Goal: Navigation & Orientation: Understand site structure

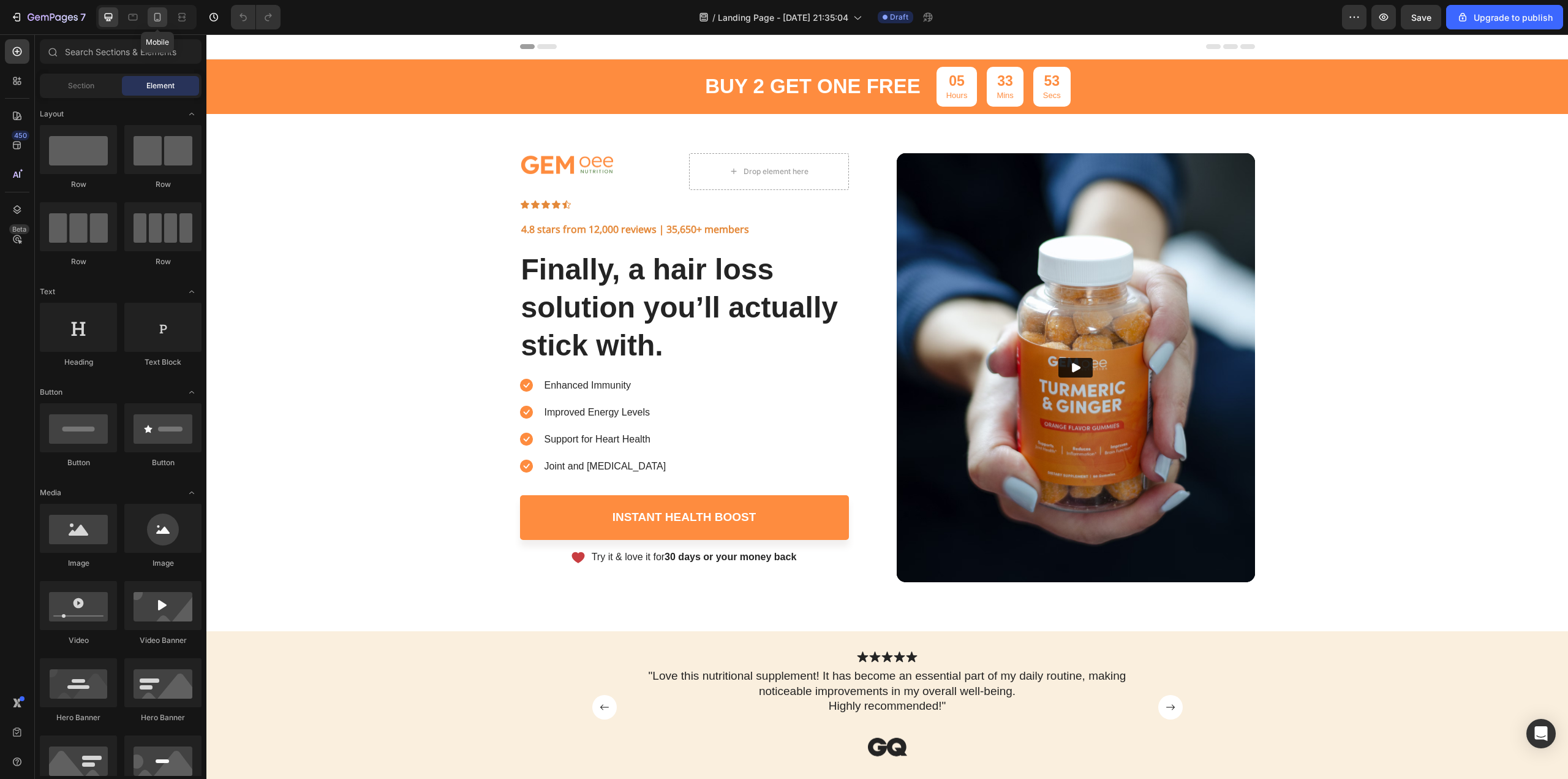
click at [159, 18] on icon at bounding box center [158, 17] width 13 height 13
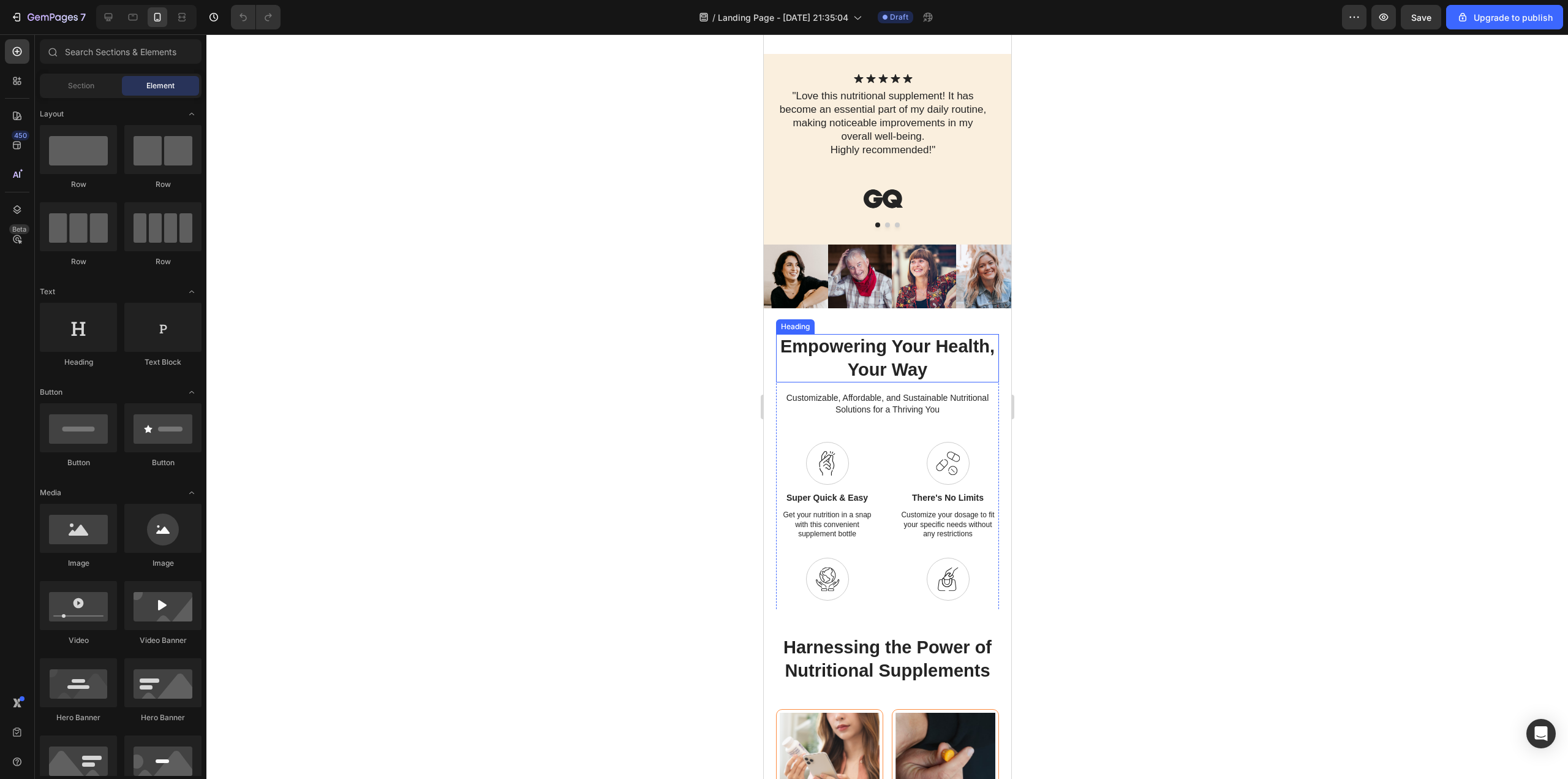
scroll to position [797, 0]
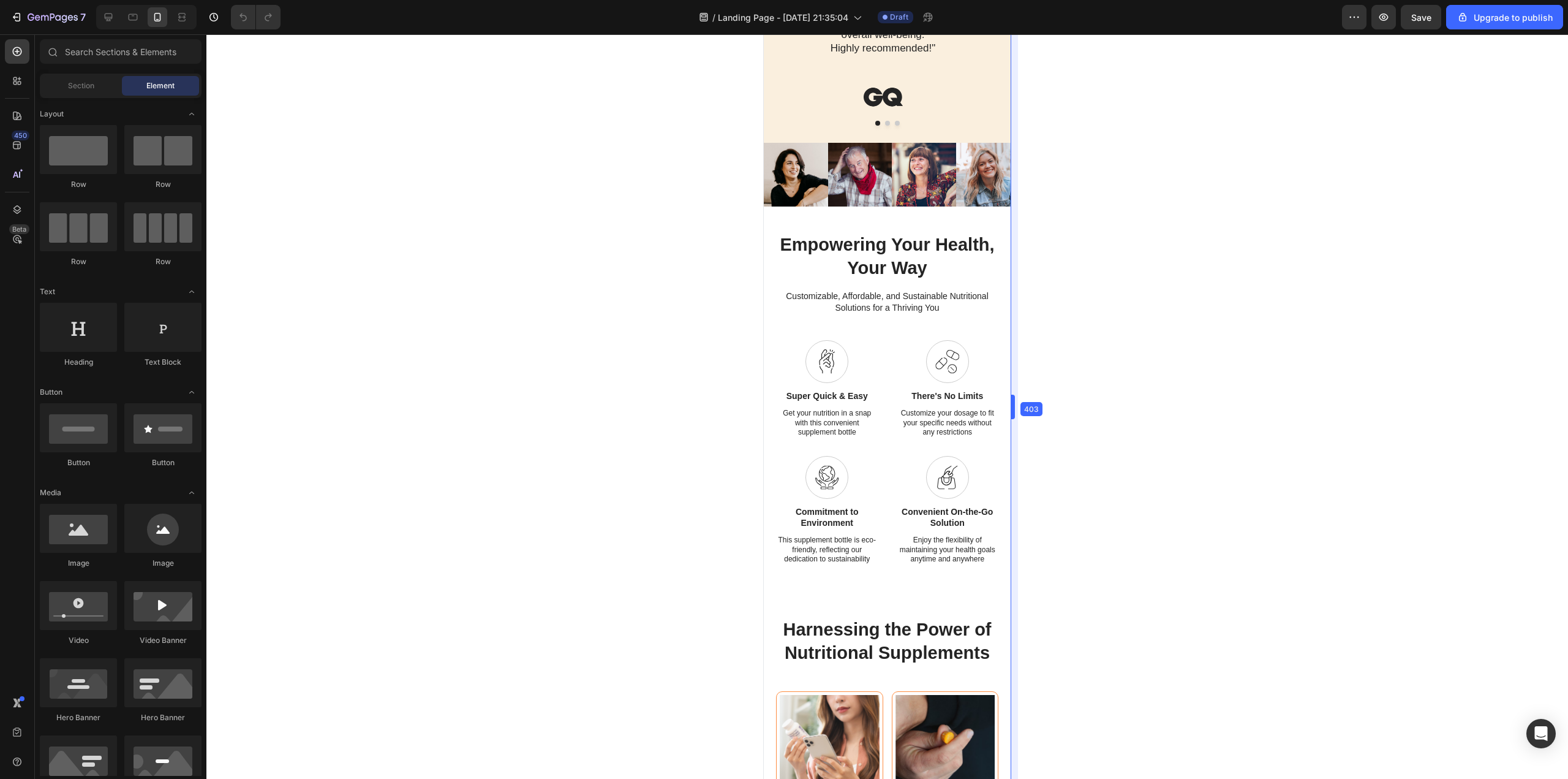
drag, startPoint x: 1011, startPoint y: 188, endPoint x: 1011, endPoint y: 182, distance: 6.0
drag, startPoint x: 1011, startPoint y: 182, endPoint x: 1010, endPoint y: 162, distance: 20.0
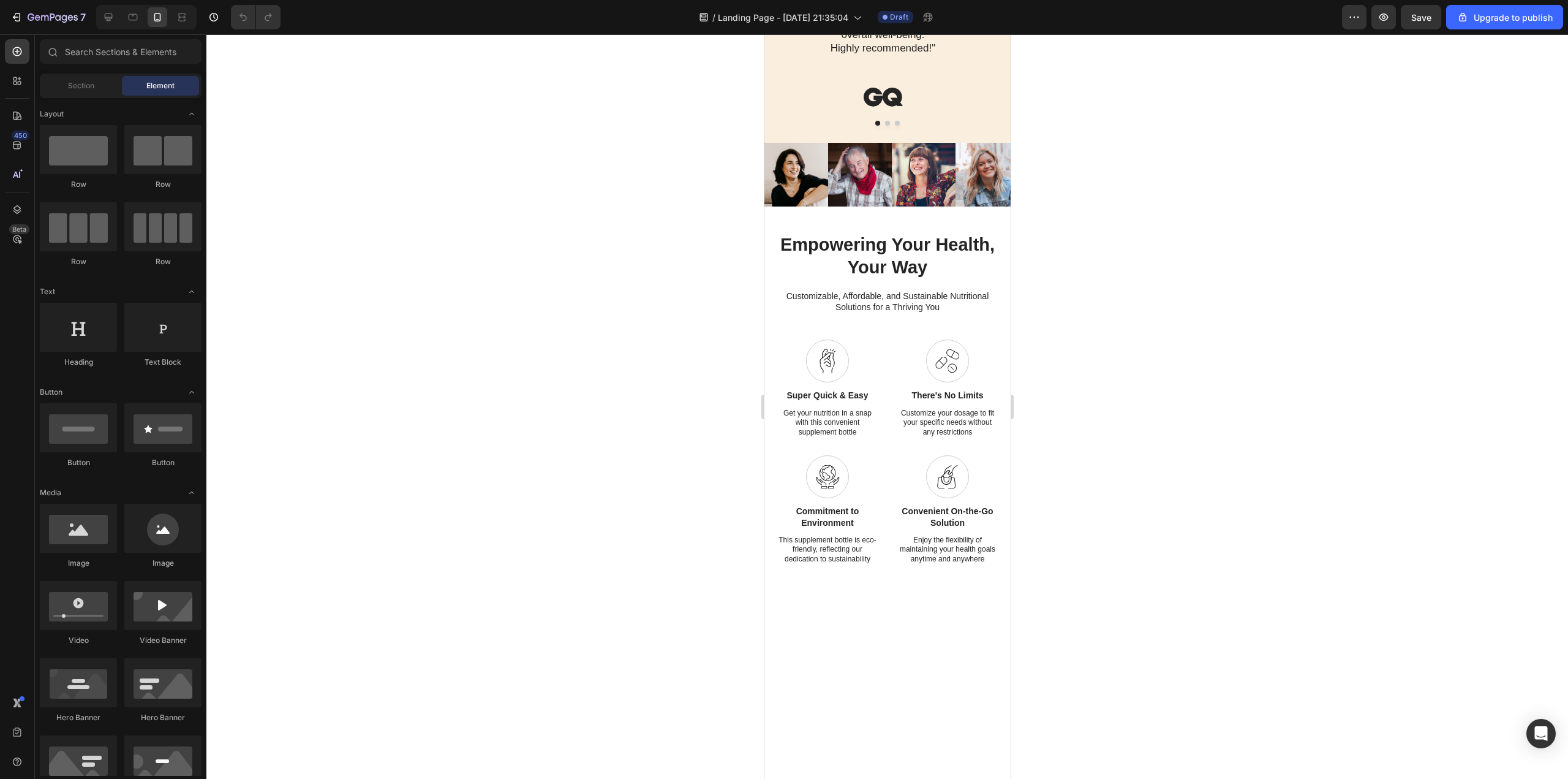
scroll to position [556, 0]
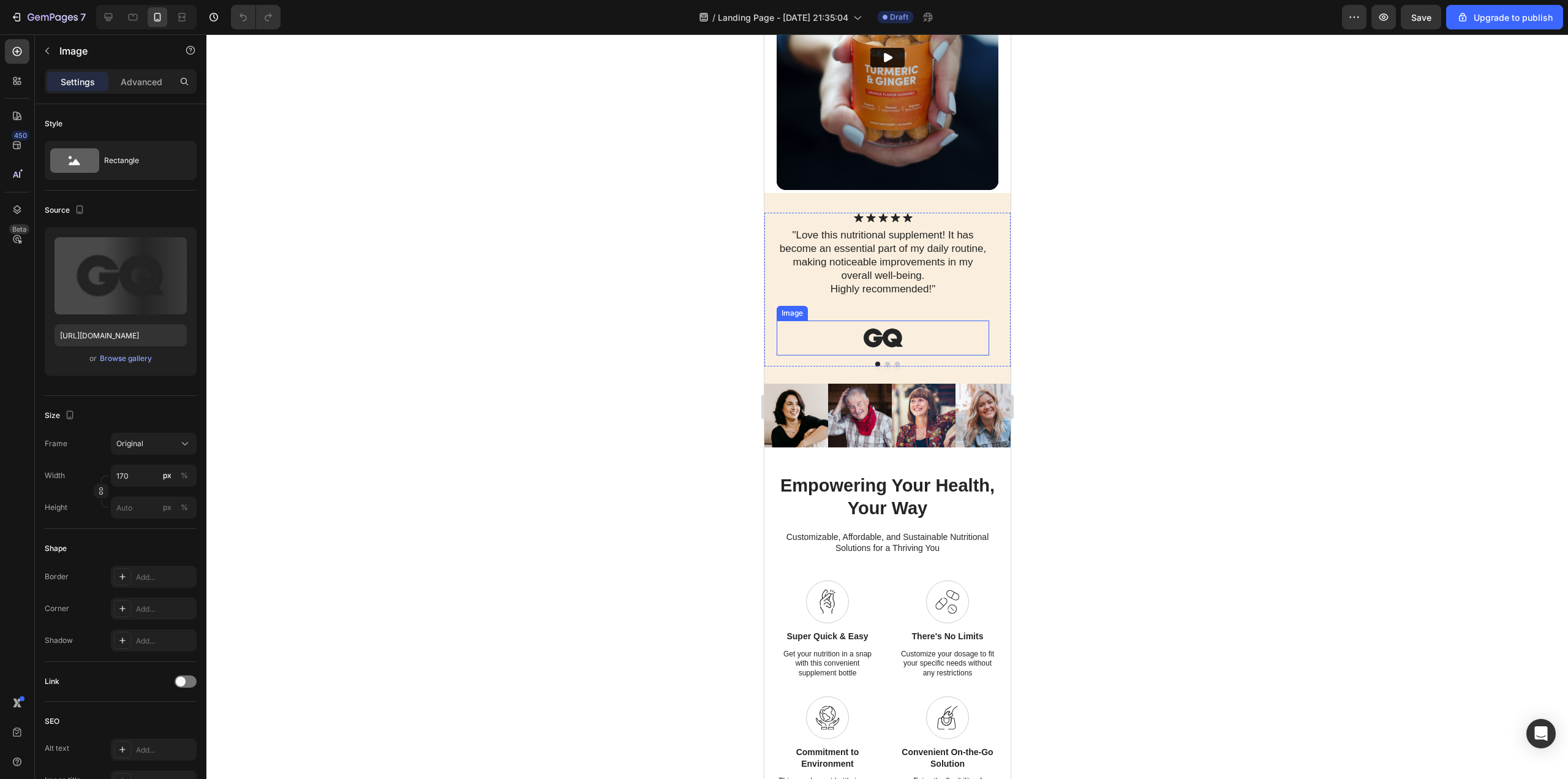
drag, startPoint x: 920, startPoint y: 343, endPoint x: 830, endPoint y: 352, distance: 90.4
click at [831, 352] on img at bounding box center [883, 337] width 104 height 34
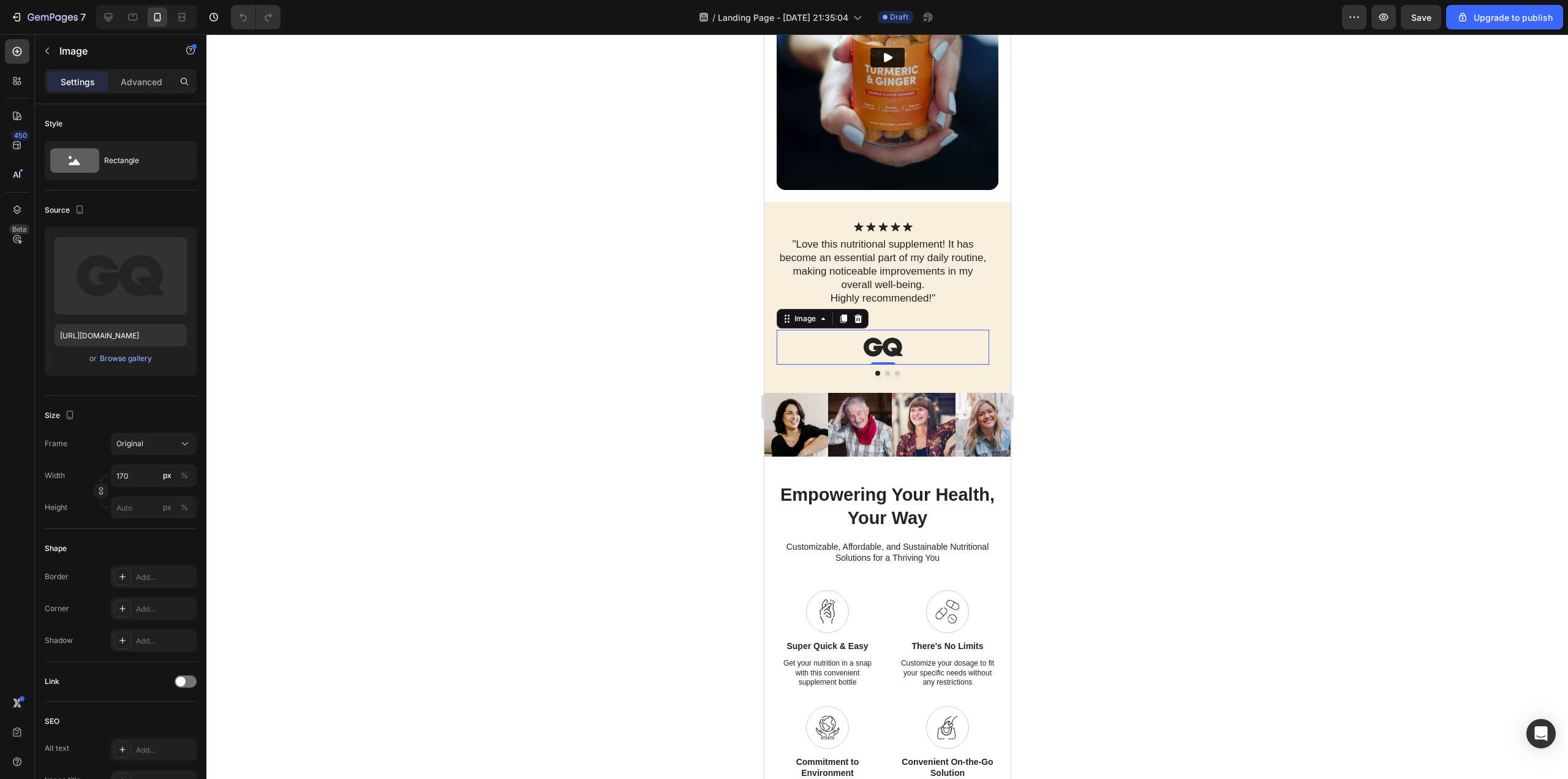
click at [914, 331] on img at bounding box center [883, 347] width 104 height 34
click at [885, 371] on div at bounding box center [886, 372] width 222 height 4
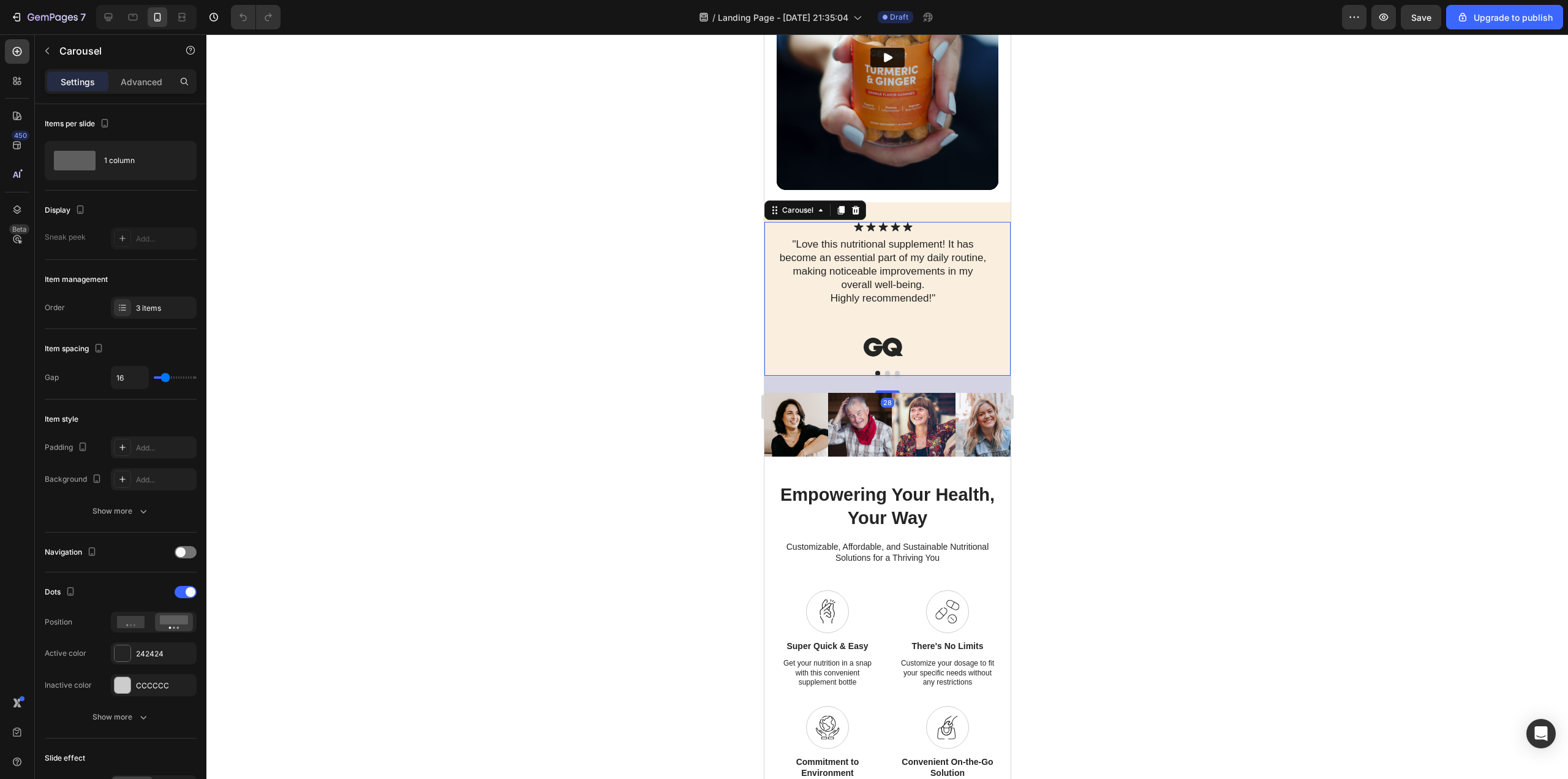
click at [884, 371] on button "Dot" at bounding box center [886, 372] width 4 height 4
click at [894, 371] on button "Dot" at bounding box center [896, 372] width 4 height 4
click at [875, 371] on button "Dot" at bounding box center [876, 372] width 4 height 4
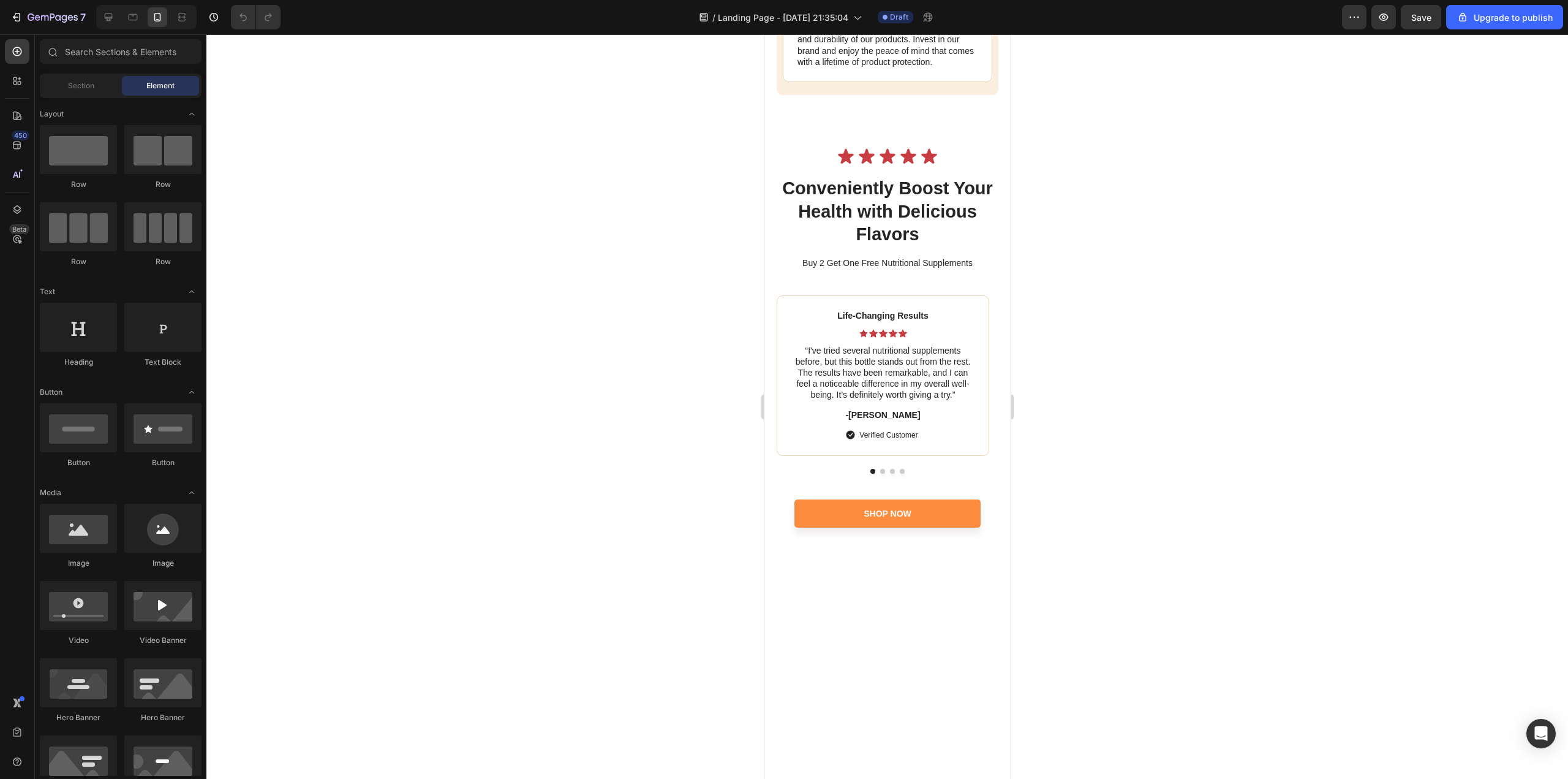
scroll to position [4941, 0]
